Goal: Task Accomplishment & Management: Manage account settings

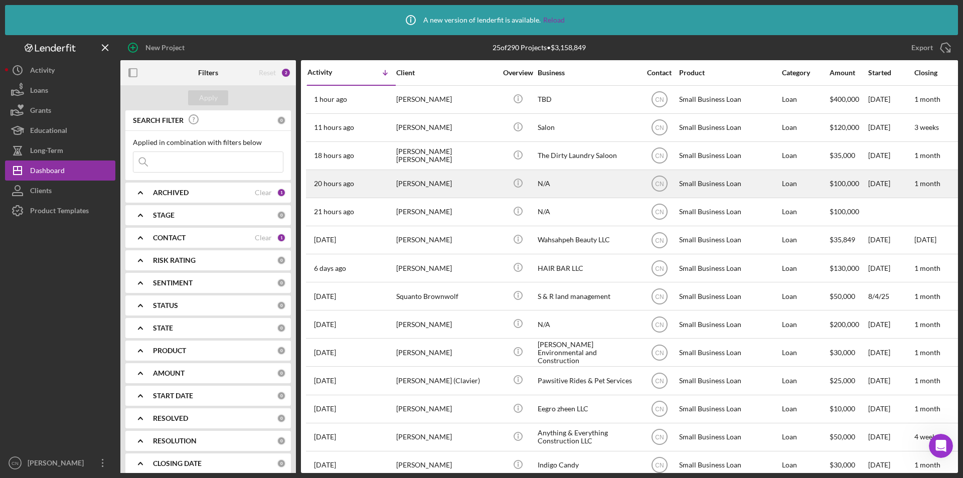
drag, startPoint x: 431, startPoint y: 194, endPoint x: 267, endPoint y: 413, distance: 274.3
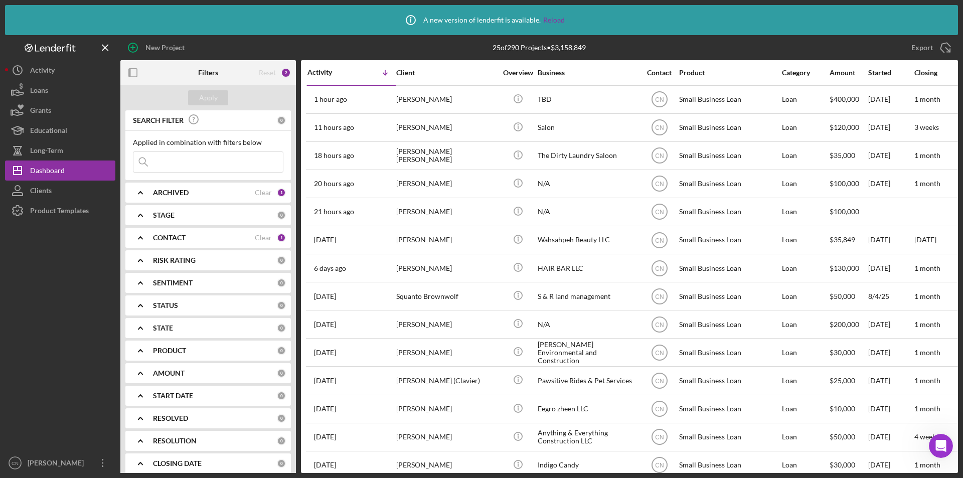
click at [267, 413] on div "SEARCH FILTER 0 Applied in combination with filters below Icon/Menu Close Icon/…" at bounding box center [208, 309] width 176 height 398
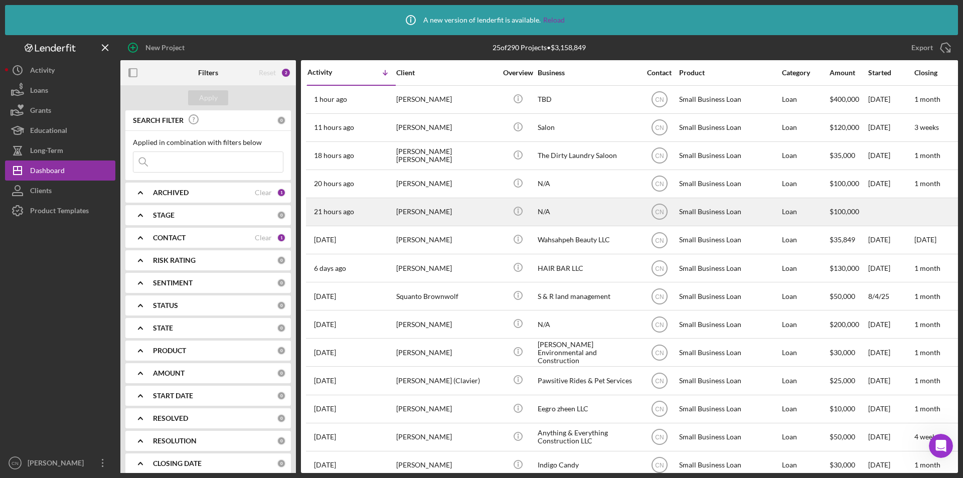
click at [424, 211] on div "[PERSON_NAME]" at bounding box center [446, 212] width 100 height 27
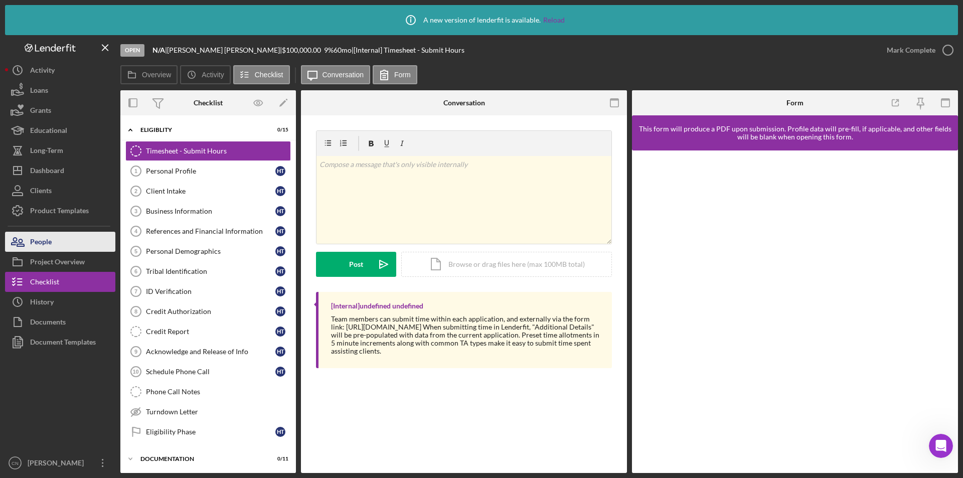
click at [42, 248] on div "People" at bounding box center [41, 243] width 22 height 23
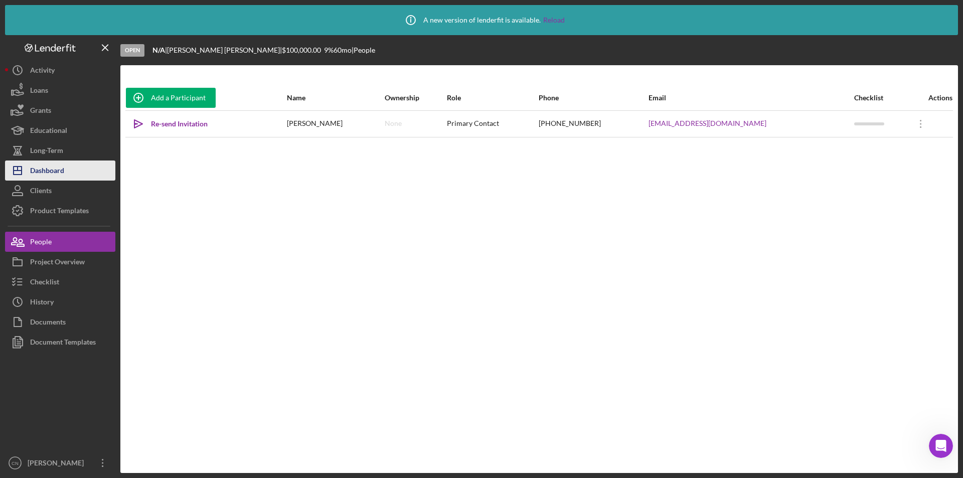
click at [61, 174] on div "Dashboard" at bounding box center [47, 172] width 34 height 23
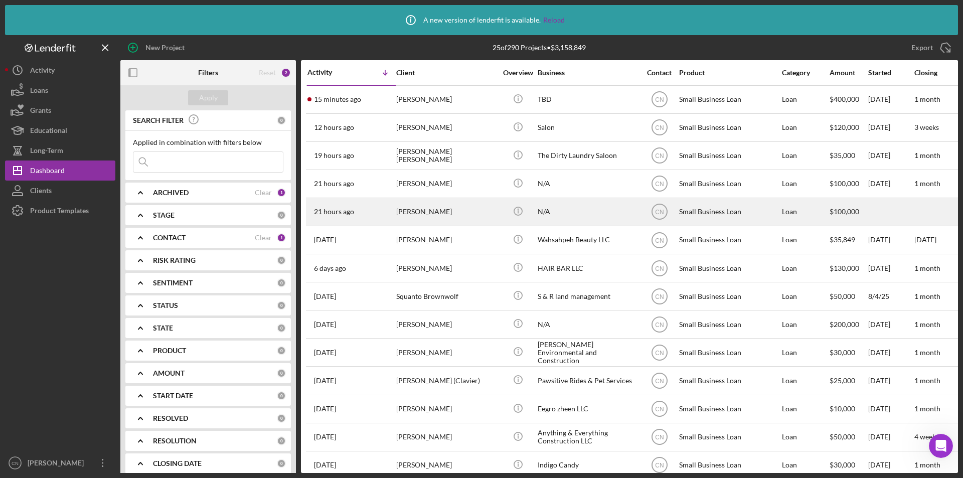
click at [420, 206] on div "[PERSON_NAME]" at bounding box center [446, 212] width 100 height 27
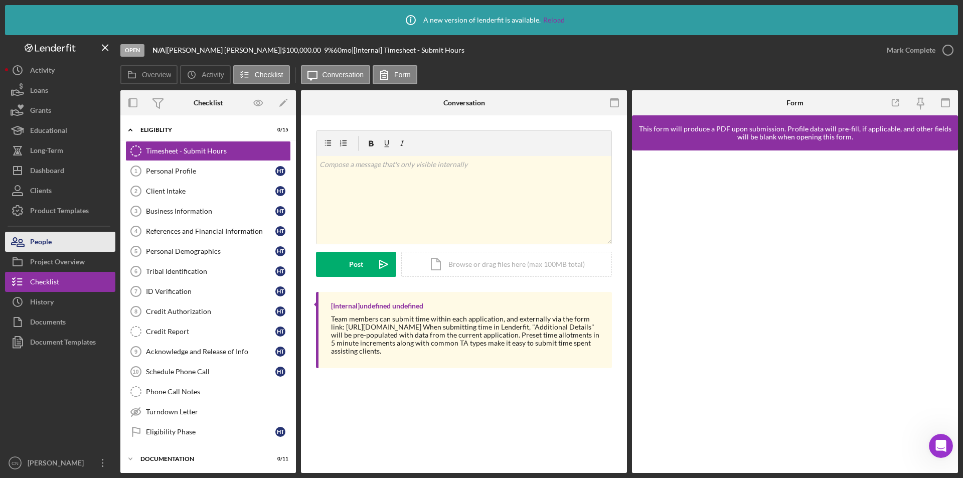
drag, startPoint x: 40, startPoint y: 239, endPoint x: 83, endPoint y: 239, distance: 43.2
click at [41, 239] on div "People" at bounding box center [41, 243] width 22 height 23
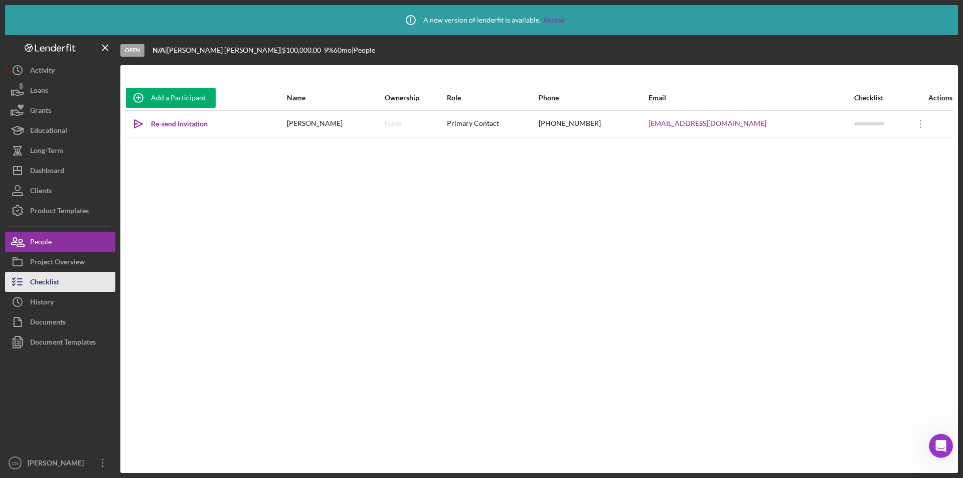
click at [37, 276] on div "Checklist" at bounding box center [44, 283] width 29 height 23
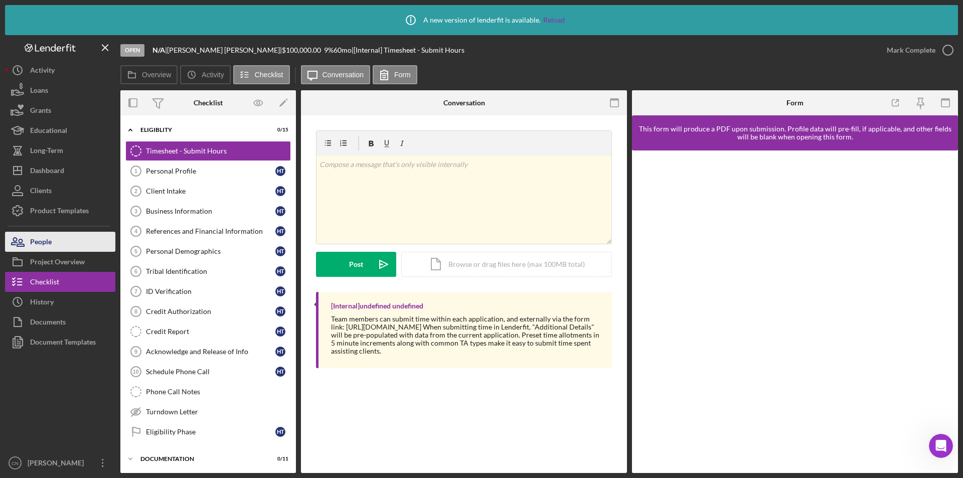
click at [44, 243] on div "People" at bounding box center [41, 243] width 22 height 23
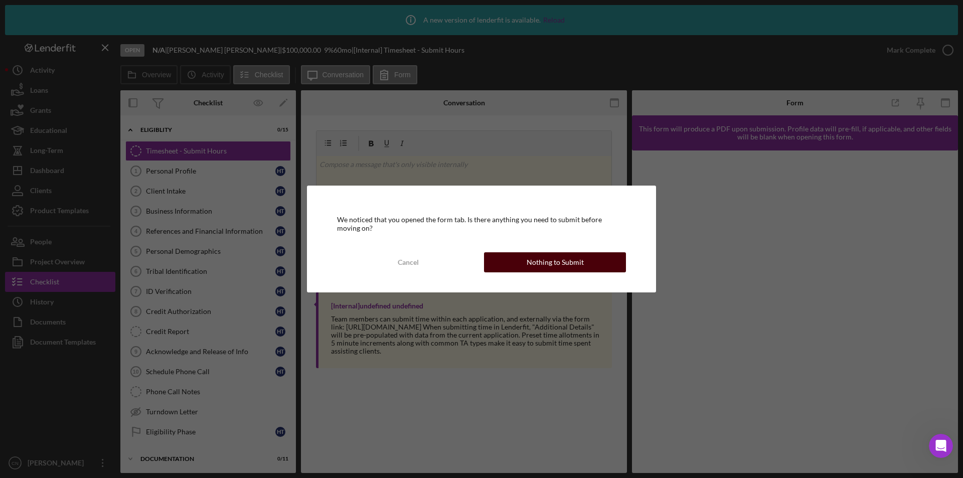
click at [546, 261] on div "Nothing to Submit" at bounding box center [555, 262] width 57 height 20
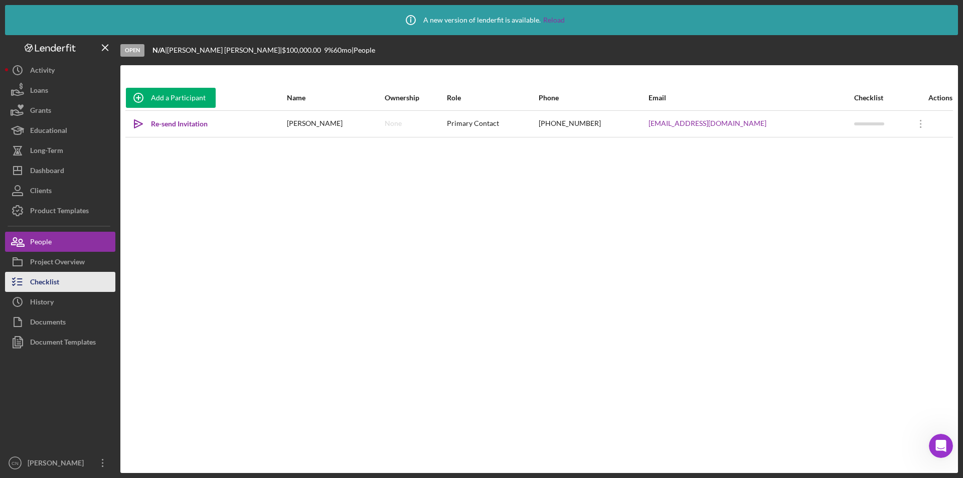
click at [74, 282] on button "Checklist" at bounding box center [60, 282] width 110 height 20
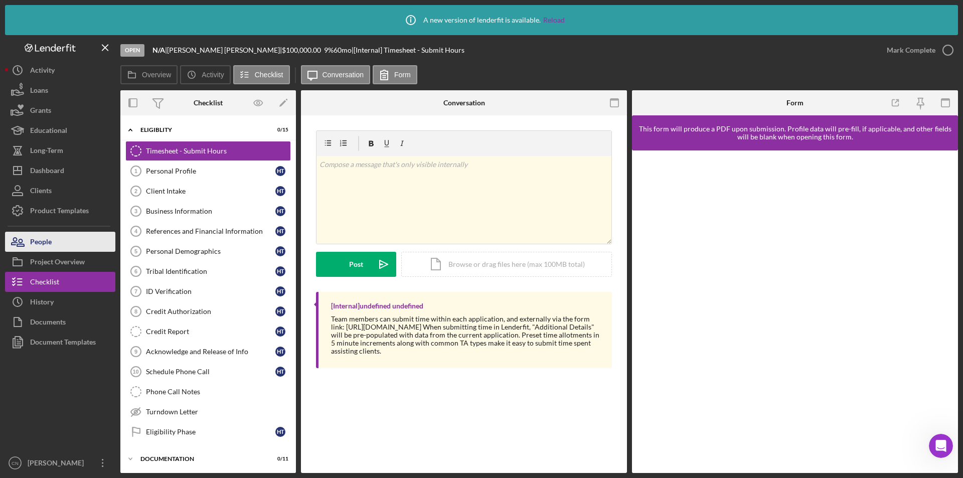
click at [41, 240] on div "People" at bounding box center [41, 243] width 22 height 23
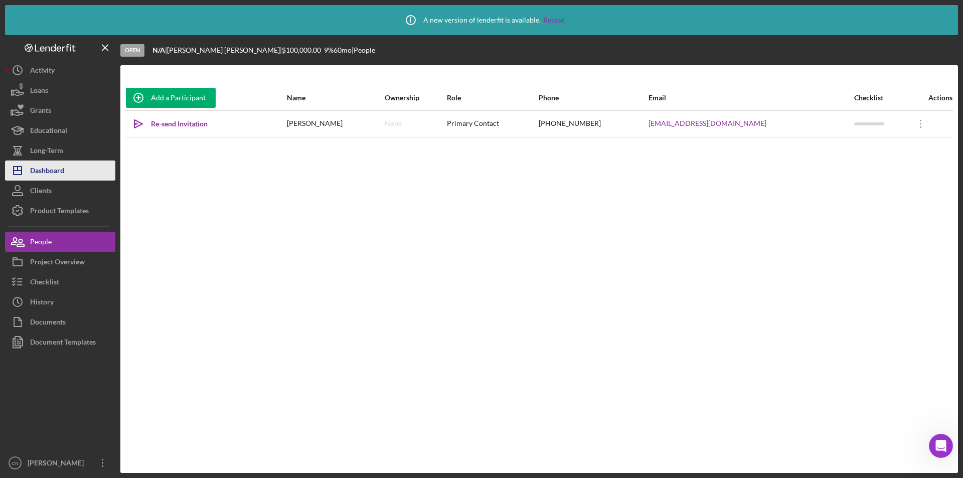
click at [51, 176] on div "Dashboard" at bounding box center [47, 172] width 34 height 23
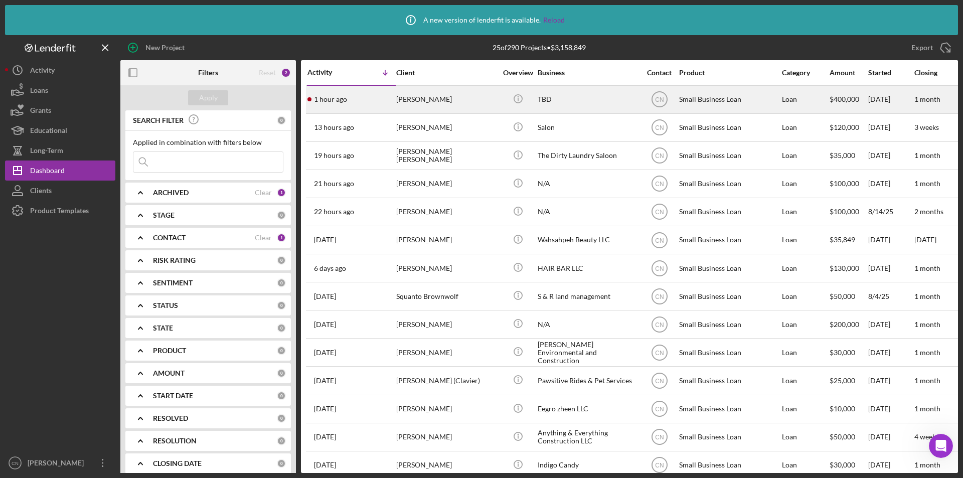
click at [415, 98] on div "[PERSON_NAME]" at bounding box center [446, 99] width 100 height 27
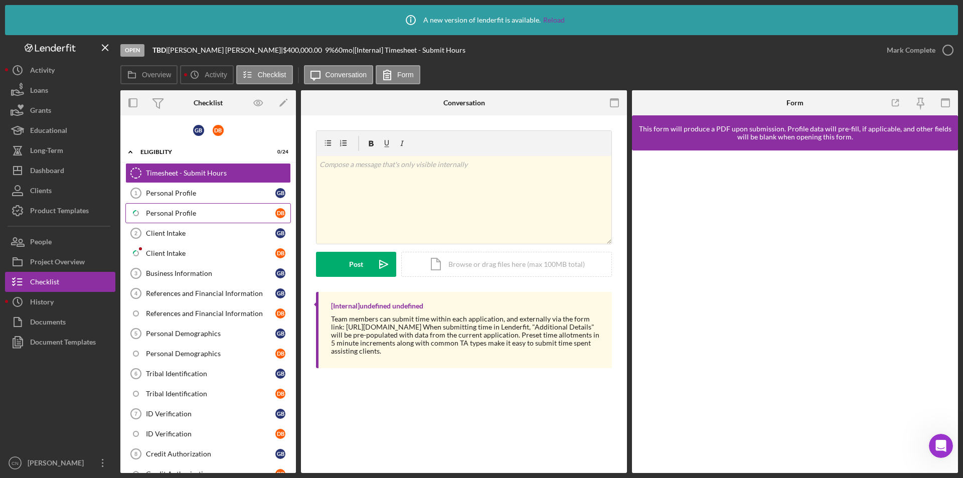
click at [165, 210] on div "Personal Profile" at bounding box center [210, 213] width 129 height 8
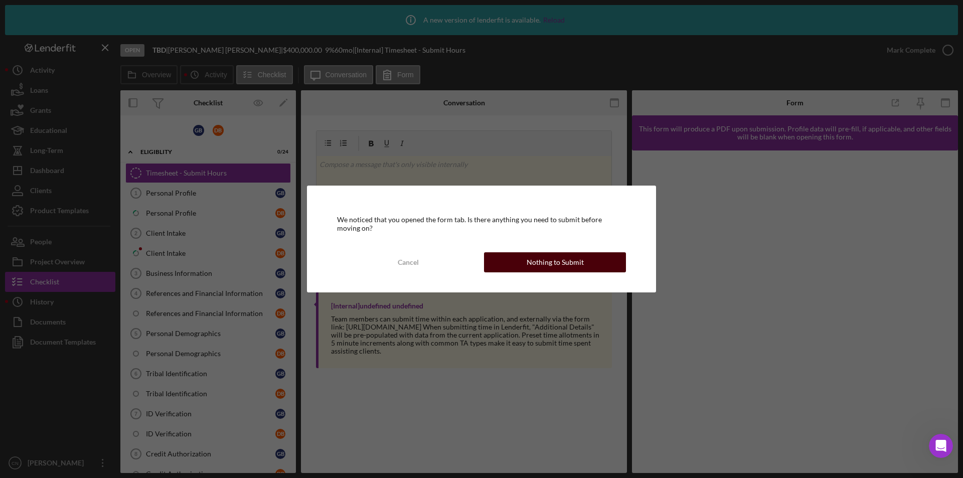
click at [591, 264] on button "Nothing to Submit" at bounding box center [555, 262] width 142 height 20
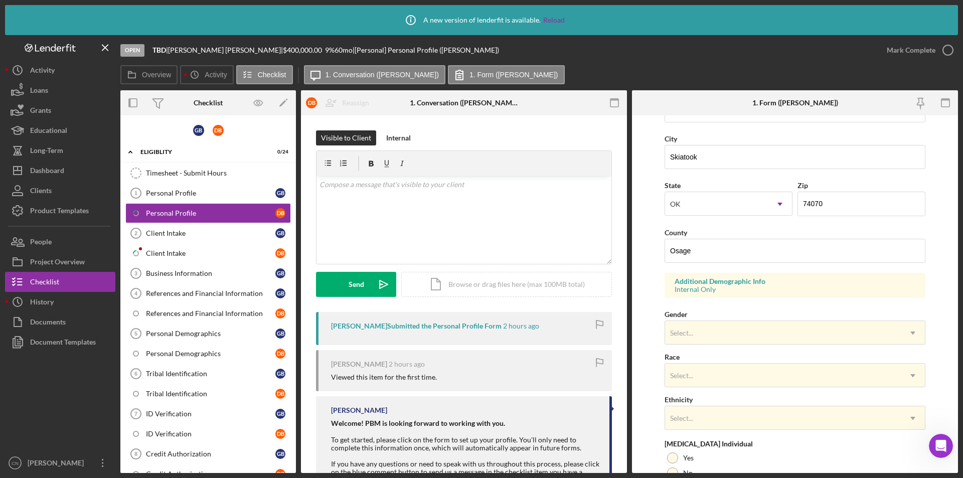
scroll to position [251, 0]
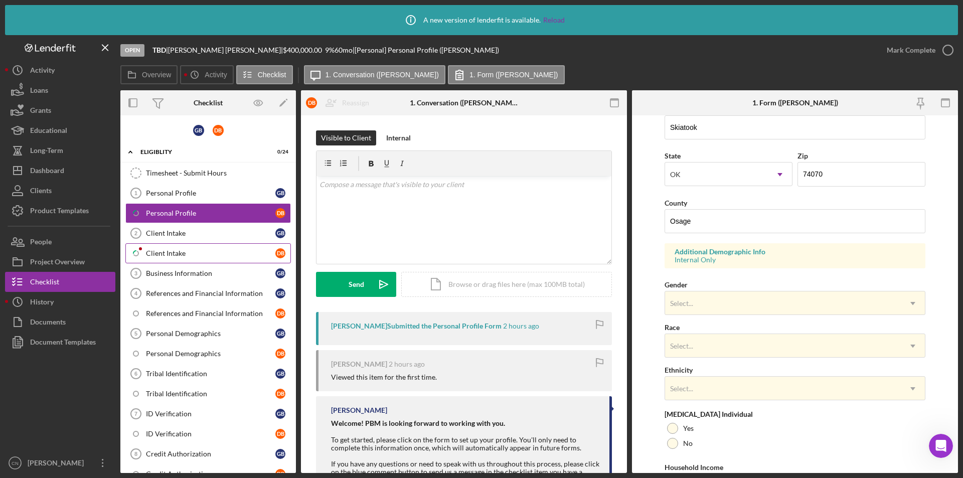
click at [152, 254] on div "Client Intake" at bounding box center [210, 253] width 129 height 8
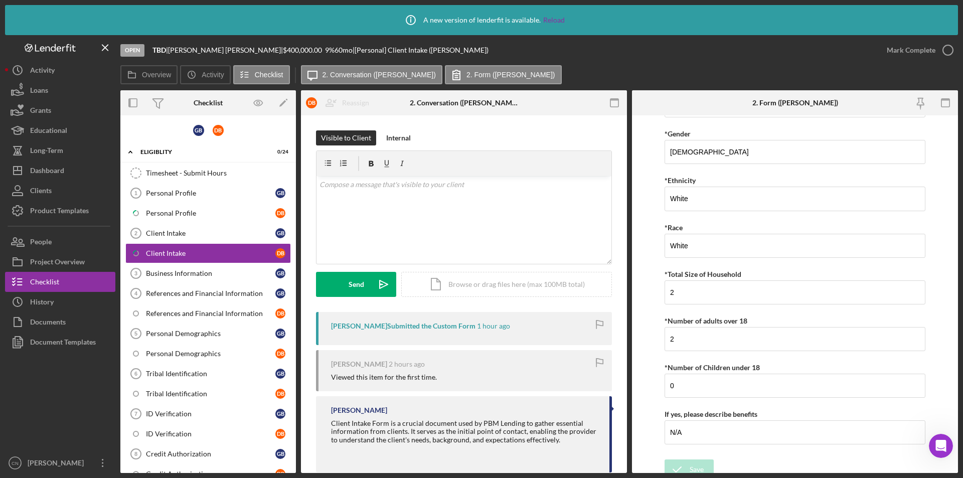
scroll to position [1832, 0]
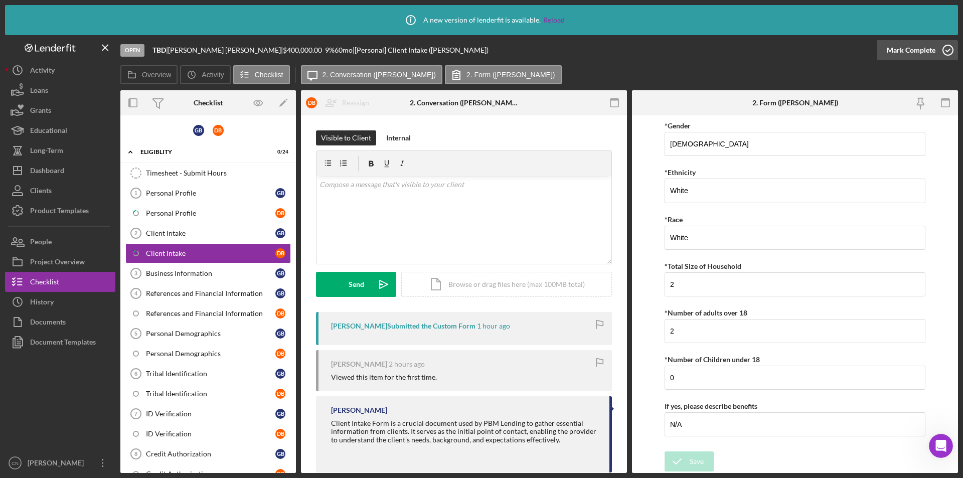
click at [949, 49] on icon "button" at bounding box center [948, 50] width 25 height 25
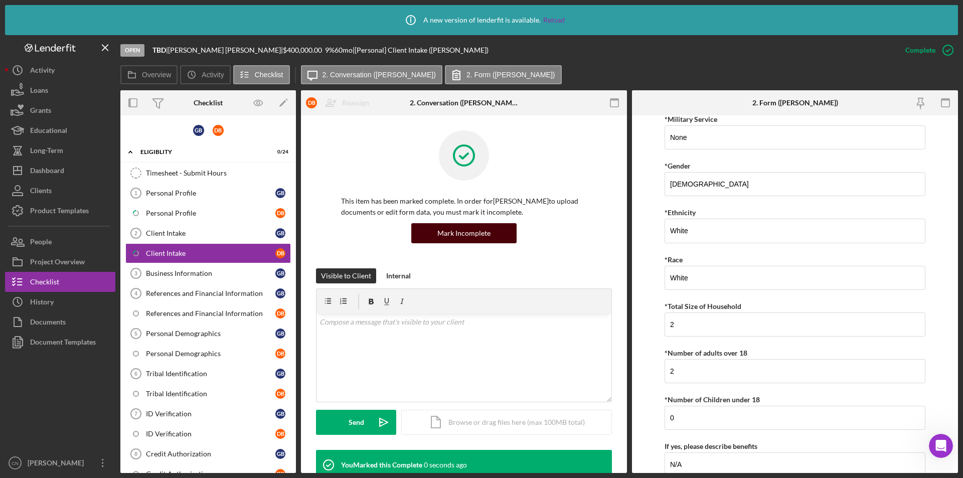
scroll to position [1873, 0]
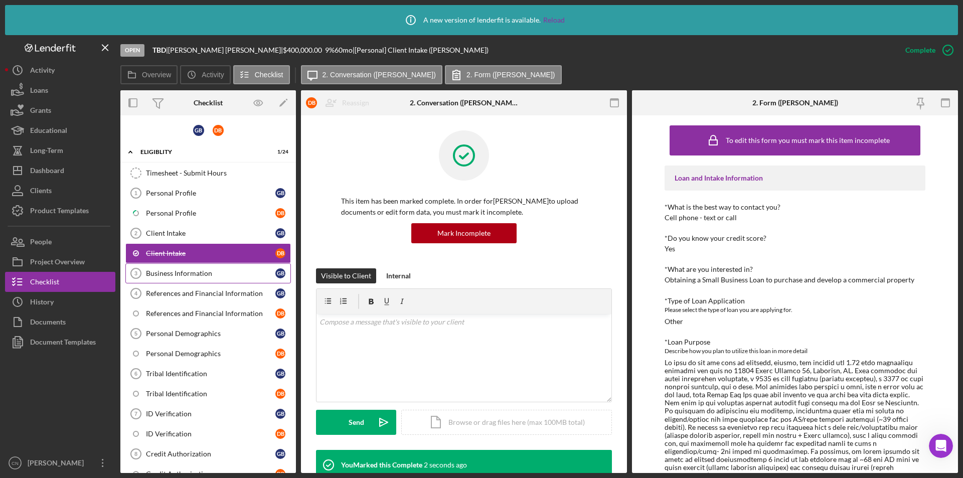
click at [167, 266] on link "Business Information 3 Business Information G B" at bounding box center [208, 273] width 166 height 20
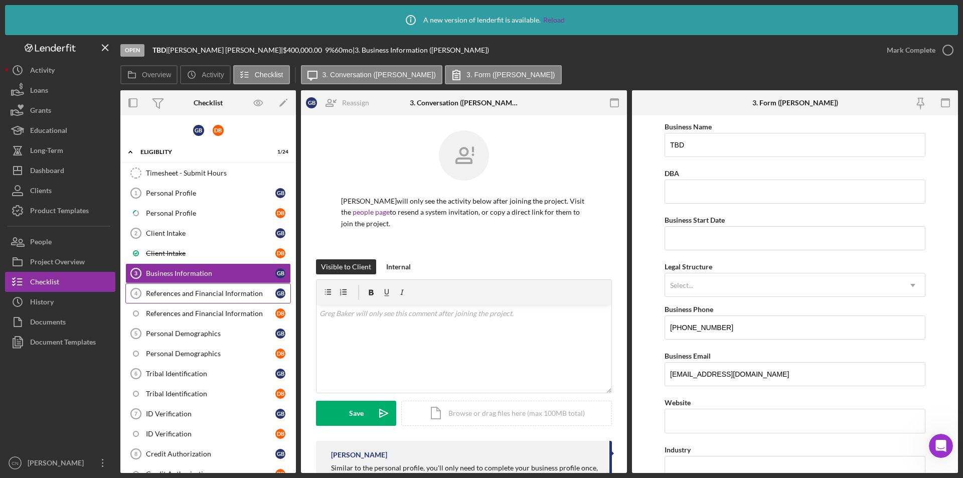
click at [169, 292] on div "References and Financial Information" at bounding box center [210, 294] width 129 height 8
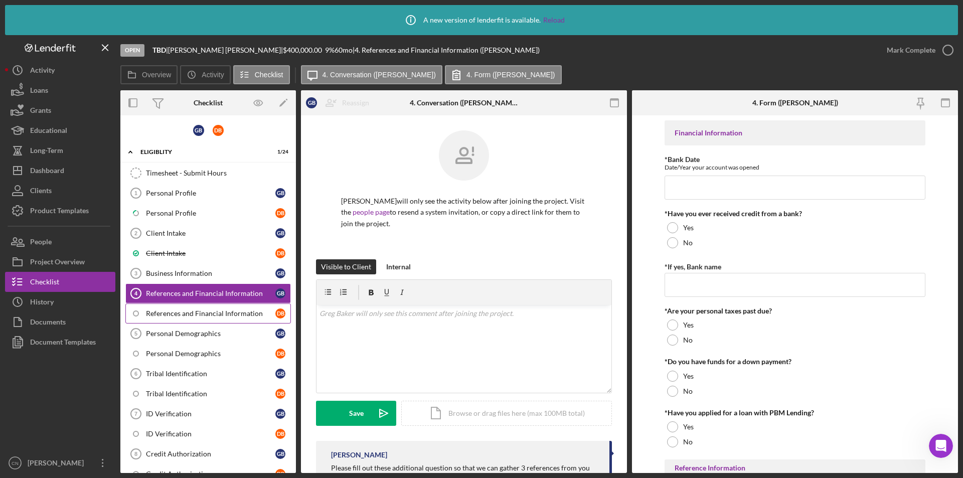
click at [169, 311] on div "References and Financial Information" at bounding box center [210, 314] width 129 height 8
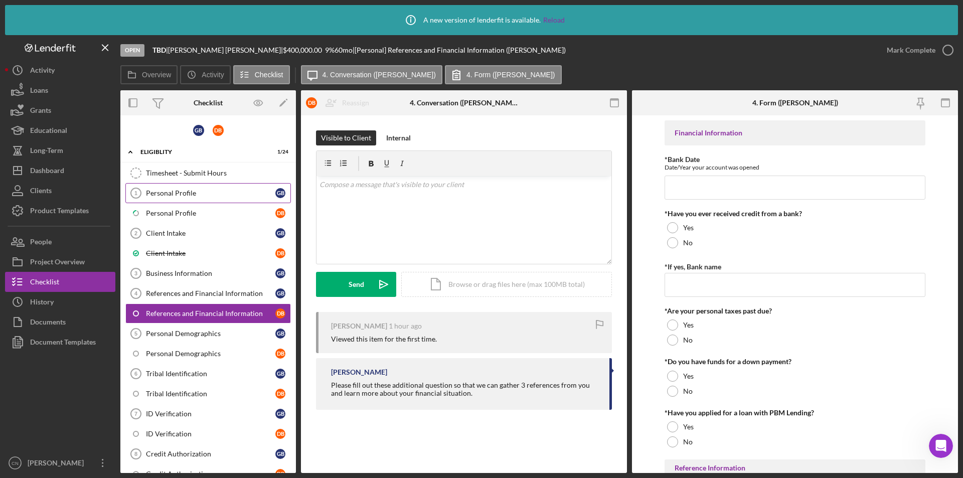
click at [163, 190] on div "Personal Profile" at bounding box center [210, 193] width 129 height 8
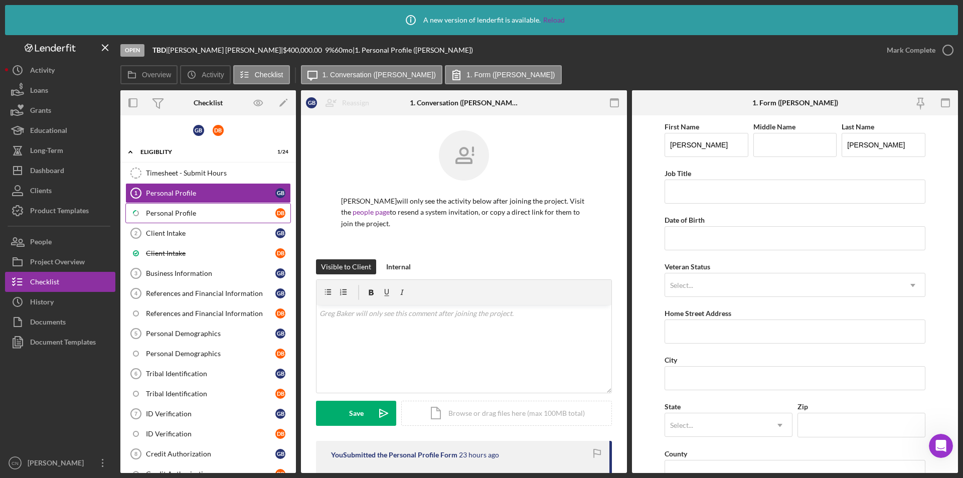
click at [161, 210] on div "Personal Profile" at bounding box center [210, 213] width 129 height 8
